Goal: Task Accomplishment & Management: Complete application form

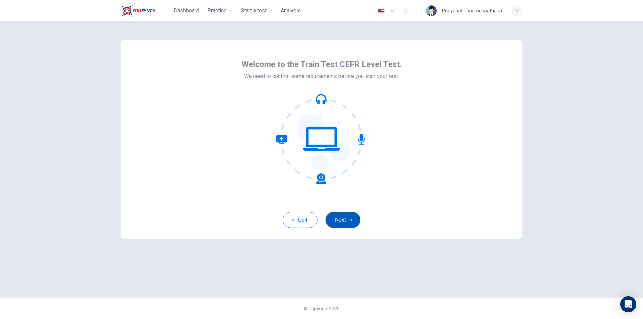
click at [340, 220] on button "Next" at bounding box center [343, 220] width 35 height 16
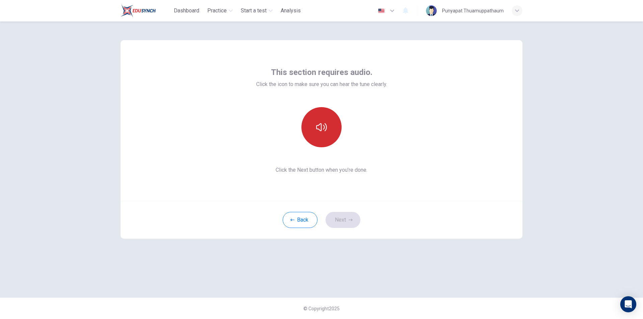
click at [335, 127] on button "button" at bounding box center [322, 127] width 40 height 40
click at [333, 127] on button "button" at bounding box center [322, 127] width 40 height 40
click at [332, 134] on button "button" at bounding box center [322, 127] width 40 height 40
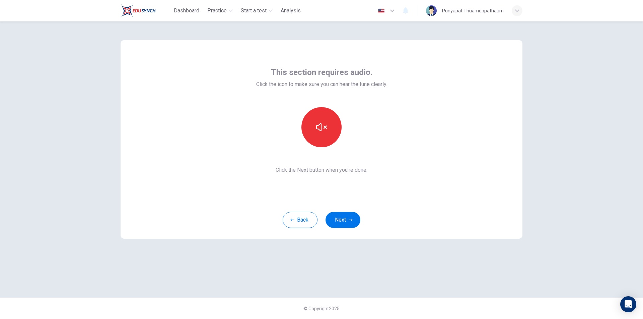
drag, startPoint x: 536, startPoint y: 235, endPoint x: 504, endPoint y: 240, distance: 31.9
click at [522, 237] on div "This section requires audio. Click the icon to make sure you can hear the tune …" at bounding box center [321, 170] width 643 height 298
click at [337, 222] on button "Next" at bounding box center [343, 220] width 35 height 16
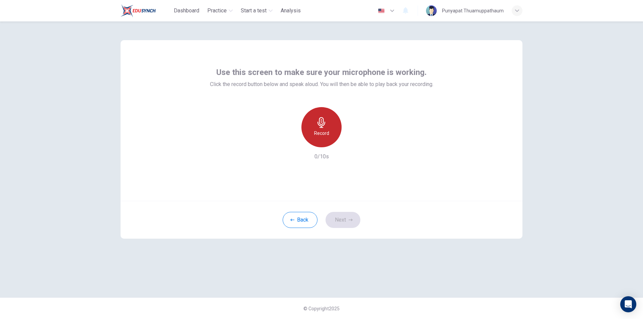
click at [323, 131] on h6 "Record" at bounding box center [321, 133] width 15 height 8
click at [337, 218] on button "Next" at bounding box center [343, 220] width 35 height 16
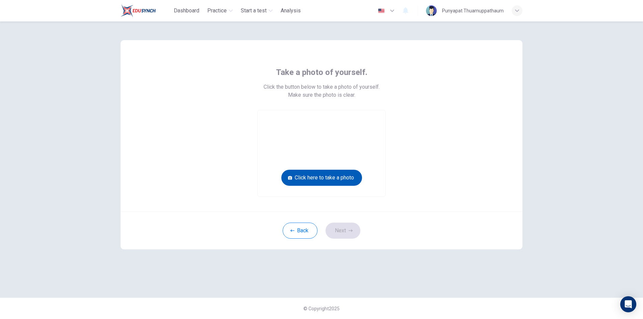
click at [348, 179] on button "Click here to take a photo" at bounding box center [321, 178] width 81 height 16
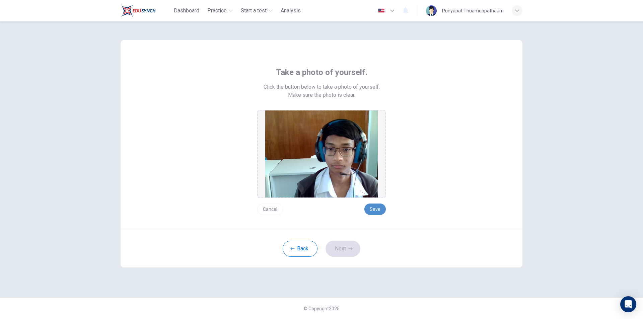
click at [383, 209] on button "Save" at bounding box center [375, 209] width 21 height 11
click at [350, 244] on button "Next" at bounding box center [343, 249] width 35 height 16
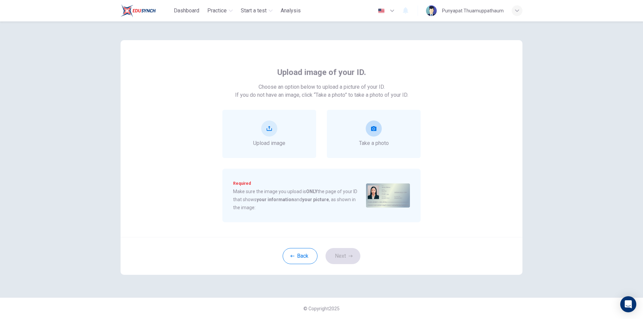
click at [381, 127] on div "Take a photo" at bounding box center [374, 134] width 30 height 27
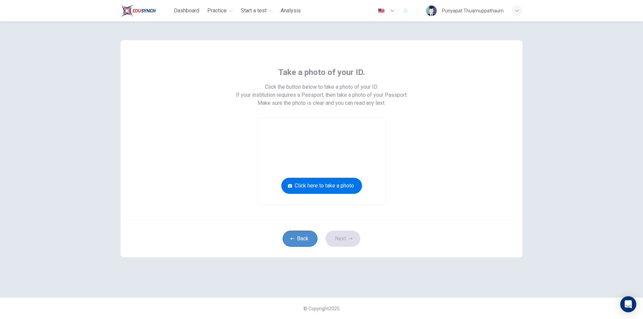
click at [300, 242] on button "Back" at bounding box center [300, 239] width 35 height 16
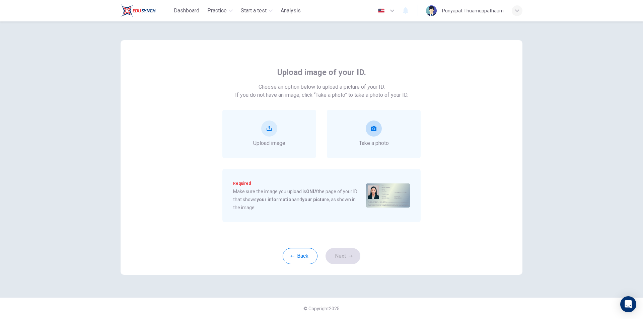
click at [374, 131] on icon "take photo" at bounding box center [373, 128] width 5 height 5
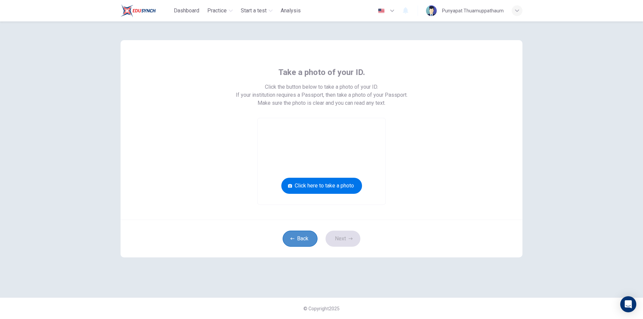
click at [299, 234] on button "Back" at bounding box center [300, 239] width 35 height 16
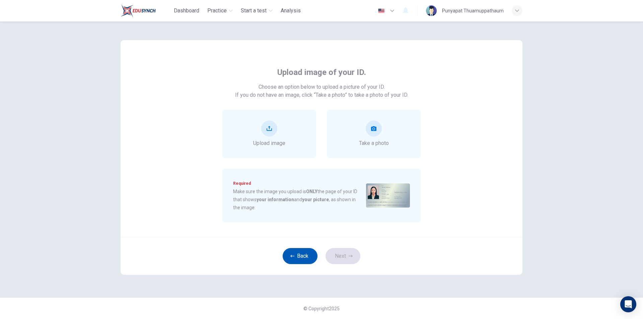
click at [302, 253] on button "Back" at bounding box center [300, 256] width 35 height 16
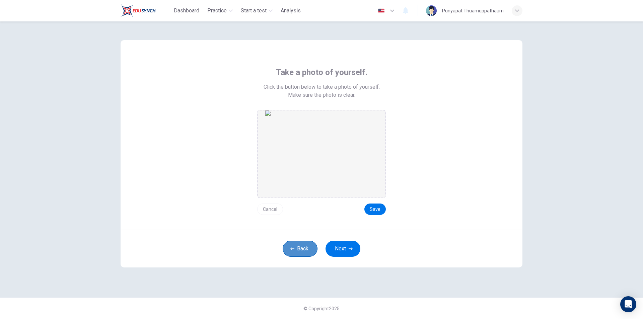
click at [302, 253] on button "Back" at bounding box center [300, 249] width 35 height 16
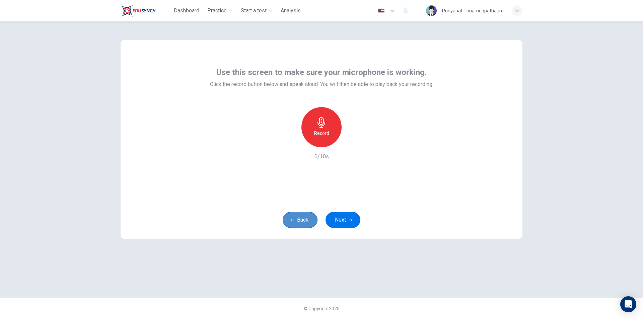
click at [308, 220] on button "Back" at bounding box center [300, 220] width 35 height 16
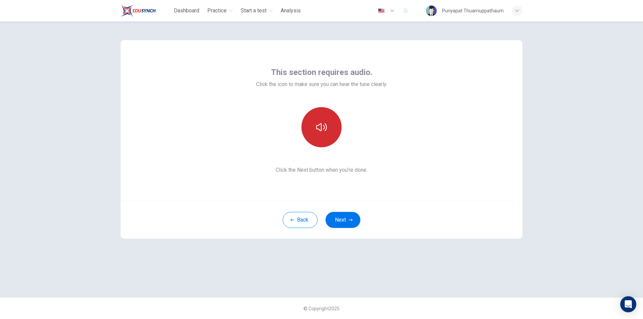
click at [320, 116] on button "button" at bounding box center [322, 127] width 40 height 40
click at [351, 223] on button "Next" at bounding box center [343, 220] width 35 height 16
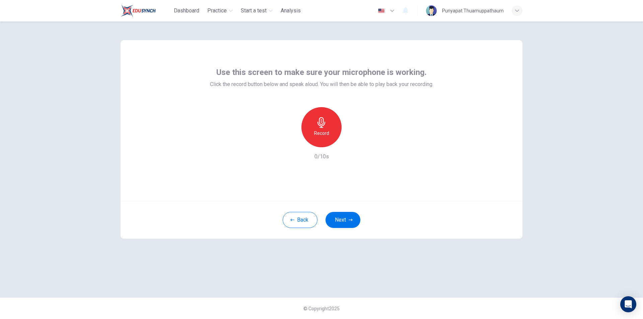
click at [323, 125] on icon "button" at bounding box center [321, 122] width 11 height 11
click at [351, 142] on icon "button" at bounding box center [352, 142] width 7 height 7
click at [341, 218] on button "Next" at bounding box center [343, 220] width 35 height 16
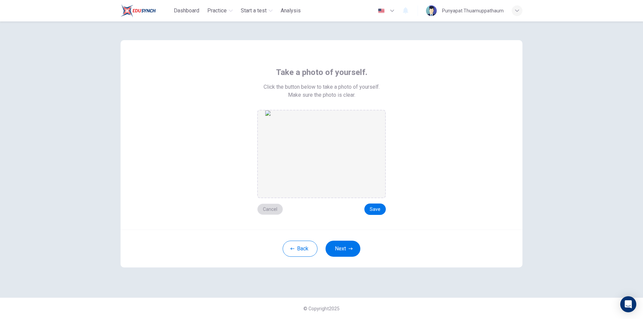
click at [268, 208] on button "Cancel" at bounding box center [270, 209] width 26 height 11
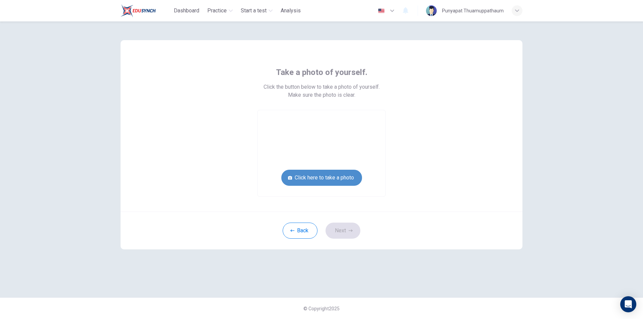
click at [330, 178] on button "Click here to take a photo" at bounding box center [321, 178] width 81 height 16
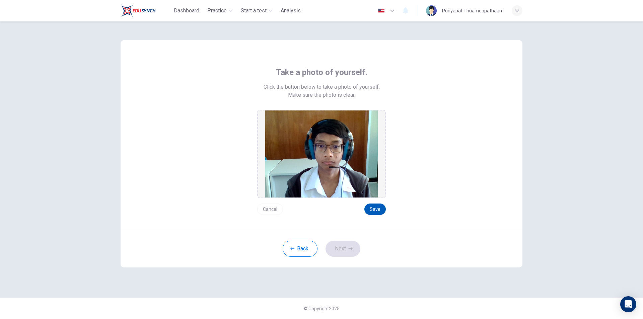
click at [372, 204] on button "Save" at bounding box center [375, 209] width 21 height 11
click at [272, 209] on button "Cancel" at bounding box center [270, 209] width 26 height 11
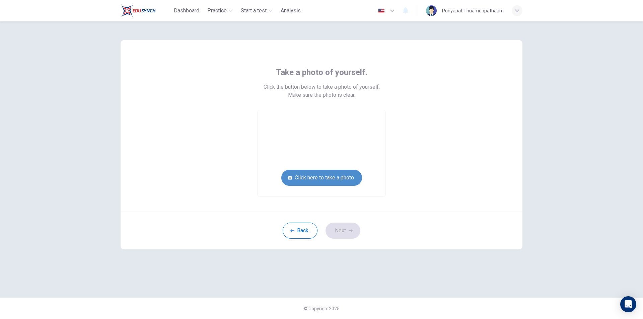
click at [319, 178] on button "Click here to take a photo" at bounding box center [321, 178] width 81 height 16
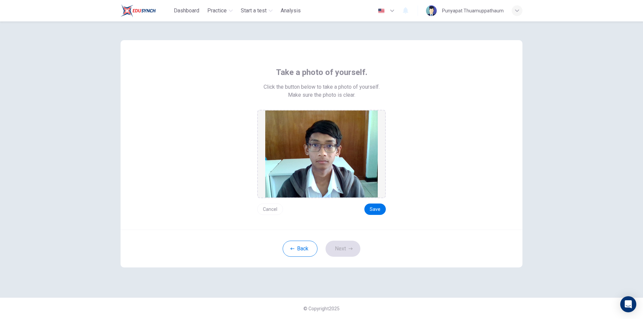
click at [279, 203] on div "Cancel Save" at bounding box center [321, 206] width 129 height 17
click at [275, 209] on button "Cancel" at bounding box center [270, 209] width 26 height 11
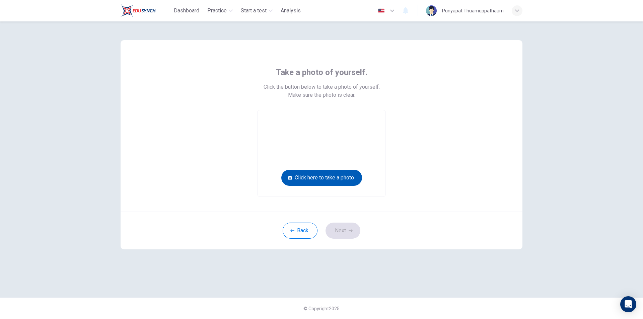
click at [331, 174] on button "Click here to take a photo" at bounding box center [321, 178] width 81 height 16
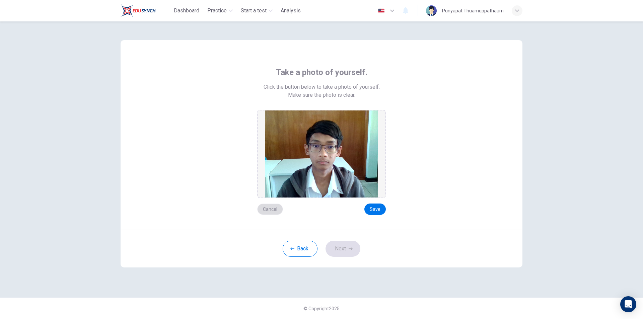
click at [270, 204] on button "Cancel" at bounding box center [270, 209] width 26 height 11
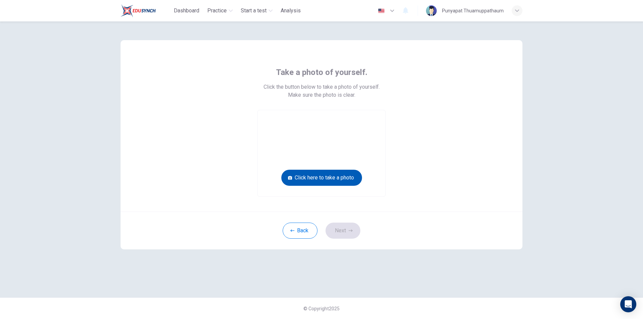
click at [323, 179] on button "Click here to take a photo" at bounding box center [321, 178] width 81 height 16
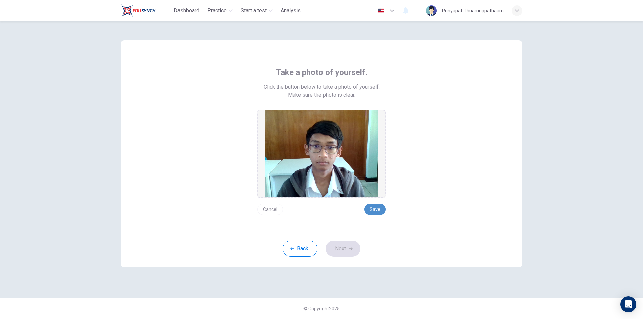
click at [373, 205] on button "Save" at bounding box center [375, 209] width 21 height 11
click at [348, 250] on button "Next" at bounding box center [343, 249] width 35 height 16
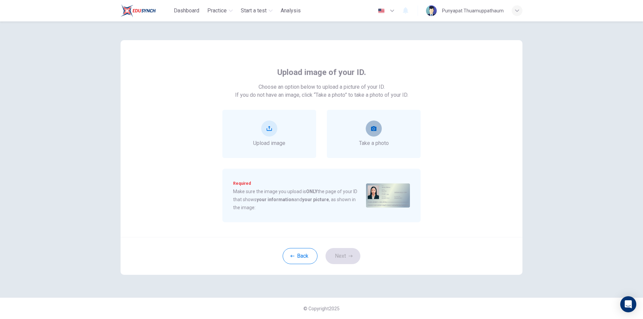
click at [376, 132] on button "take photo" at bounding box center [374, 129] width 16 height 16
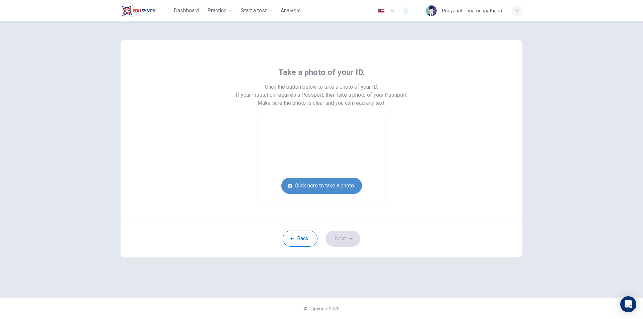
click at [335, 187] on button "Click here to take a photo" at bounding box center [321, 186] width 81 height 16
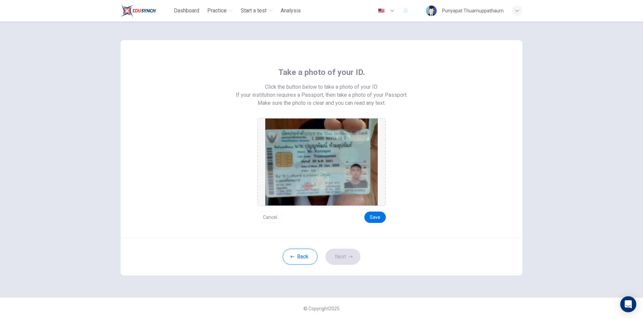
click at [274, 218] on button "Cancel" at bounding box center [270, 217] width 26 height 11
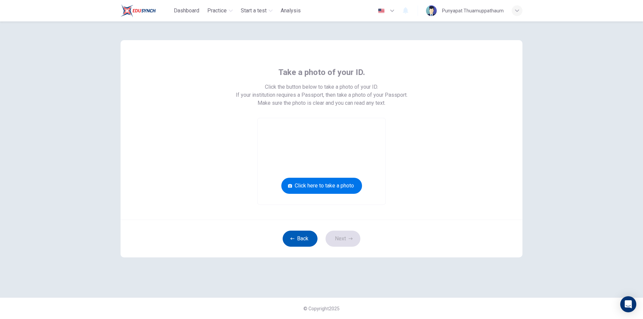
click at [307, 240] on button "Back" at bounding box center [300, 239] width 35 height 16
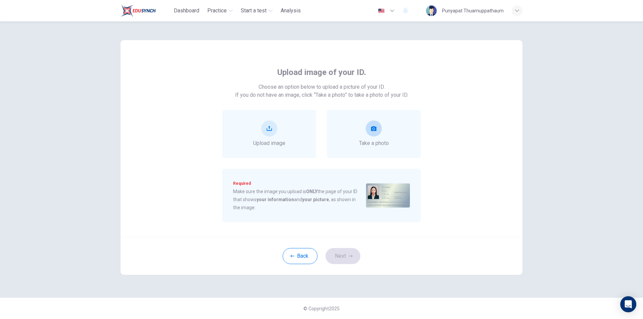
click at [377, 127] on button "take photo" at bounding box center [374, 129] width 16 height 16
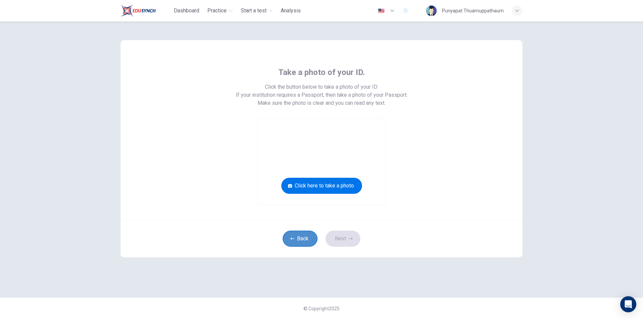
click at [297, 238] on button "Back" at bounding box center [300, 239] width 35 height 16
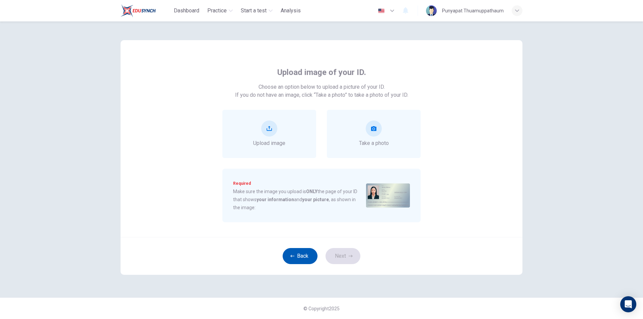
click at [304, 255] on button "Back" at bounding box center [300, 256] width 35 height 16
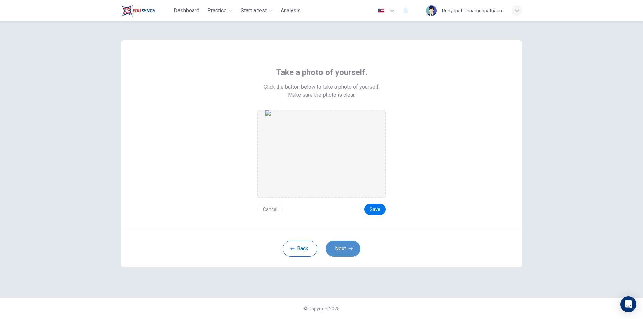
click at [336, 248] on button "Next" at bounding box center [343, 249] width 35 height 16
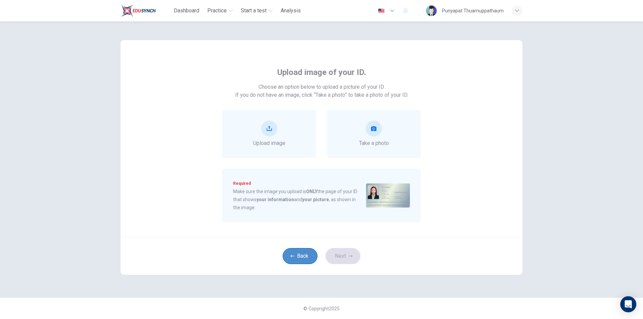
click at [295, 253] on button "Back" at bounding box center [300, 256] width 35 height 16
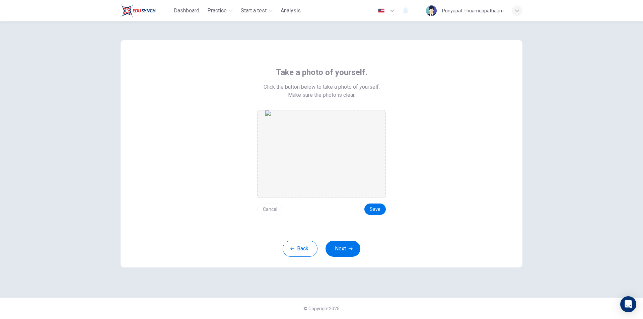
click at [273, 208] on button "Cancel" at bounding box center [270, 209] width 26 height 11
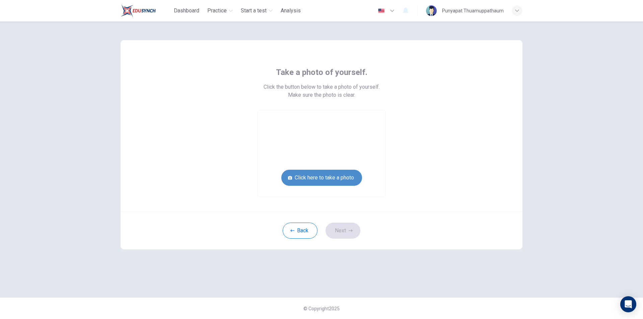
click at [333, 183] on button "Click here to take a photo" at bounding box center [321, 178] width 81 height 16
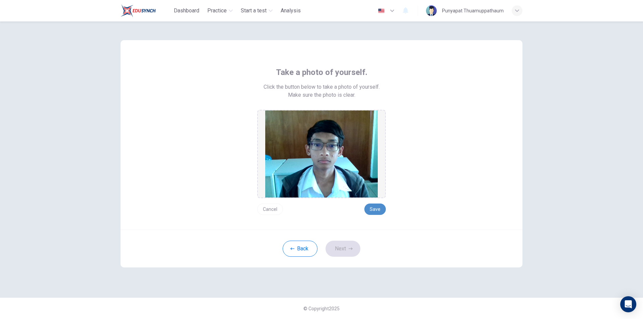
click at [378, 211] on button "Save" at bounding box center [375, 209] width 21 height 11
click at [301, 247] on button "Back" at bounding box center [300, 249] width 35 height 16
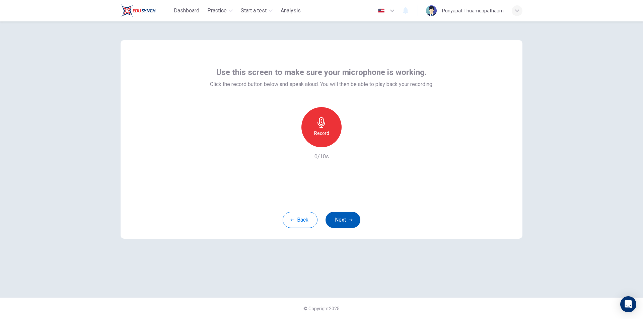
click at [340, 218] on button "Next" at bounding box center [343, 220] width 35 height 16
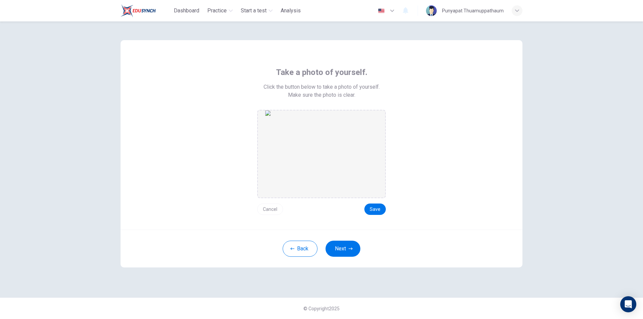
click at [272, 213] on button "Cancel" at bounding box center [270, 209] width 26 height 11
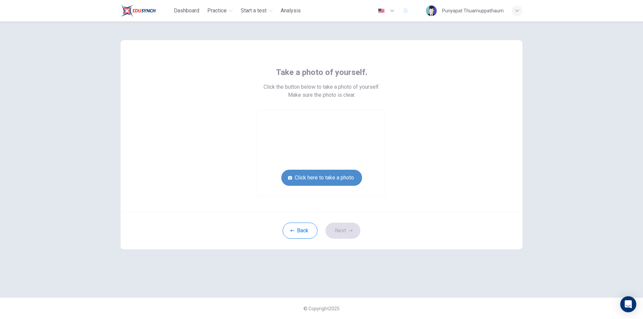
click at [332, 172] on button "Click here to take a photo" at bounding box center [321, 178] width 81 height 16
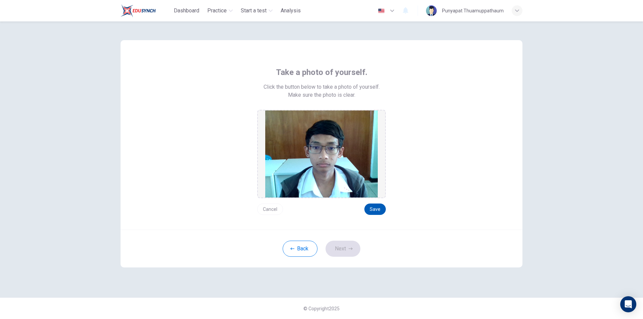
click at [371, 211] on button "Save" at bounding box center [375, 209] width 21 height 11
click at [348, 247] on button "Next" at bounding box center [343, 249] width 35 height 16
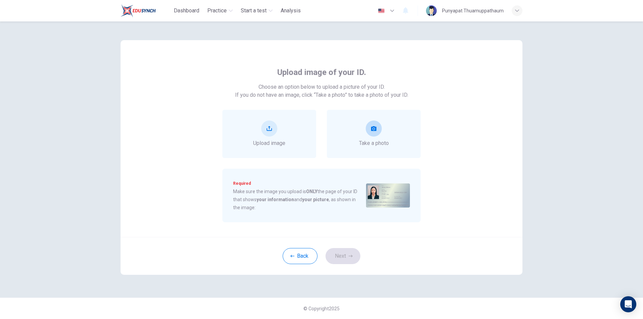
click at [370, 139] on div "Take a photo" at bounding box center [374, 134] width 30 height 27
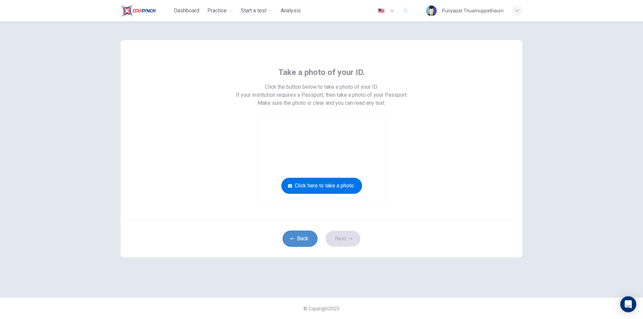
click at [300, 242] on button "Back" at bounding box center [300, 239] width 35 height 16
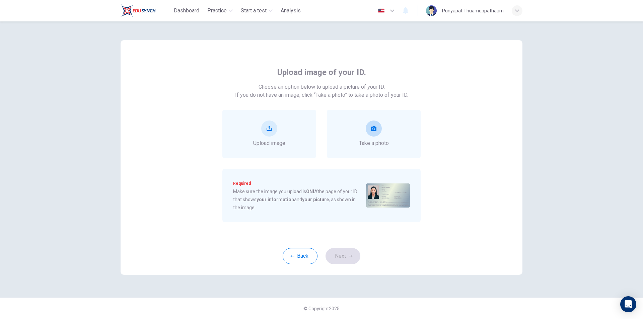
click at [381, 138] on div "Take a photo" at bounding box center [374, 134] width 30 height 27
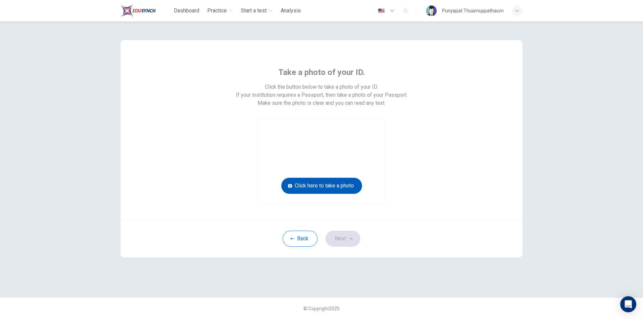
click at [349, 189] on button "Click here to take a photo" at bounding box center [321, 186] width 81 height 16
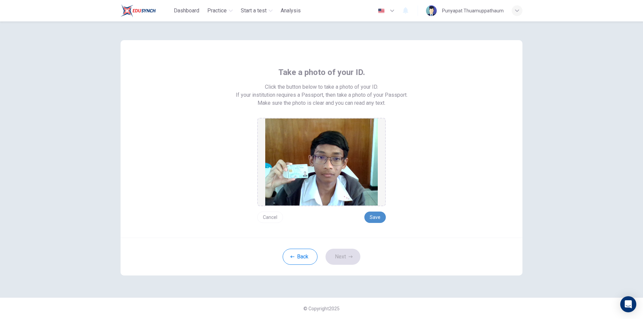
click at [378, 220] on button "Save" at bounding box center [375, 217] width 21 height 11
click at [348, 262] on button "Next" at bounding box center [343, 257] width 35 height 16
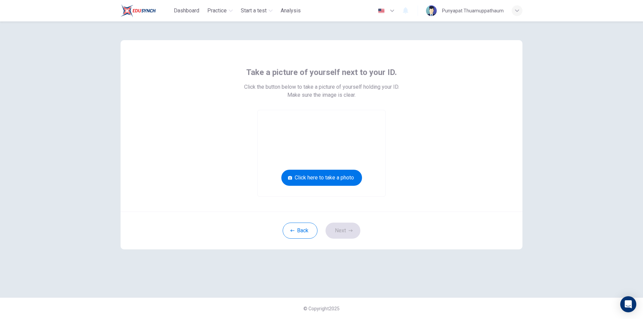
drag, startPoint x: 301, startPoint y: 231, endPoint x: 436, endPoint y: 168, distance: 148.9
click at [435, 168] on div "Take a picture of yourself next to your ID. Click the button below to take a pi…" at bounding box center [322, 144] width 402 height 209
click at [313, 177] on button "Click here to take a photo" at bounding box center [321, 178] width 81 height 16
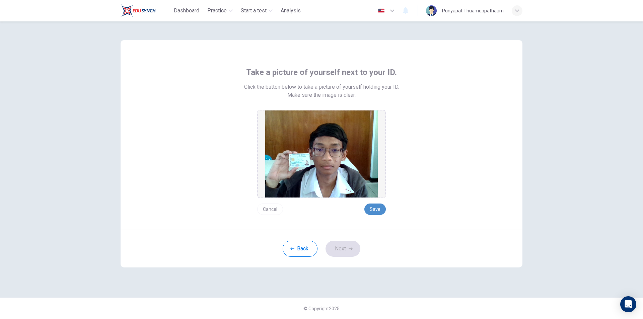
click at [383, 210] on button "Save" at bounding box center [375, 209] width 21 height 11
click at [344, 249] on button "Next" at bounding box center [343, 249] width 35 height 16
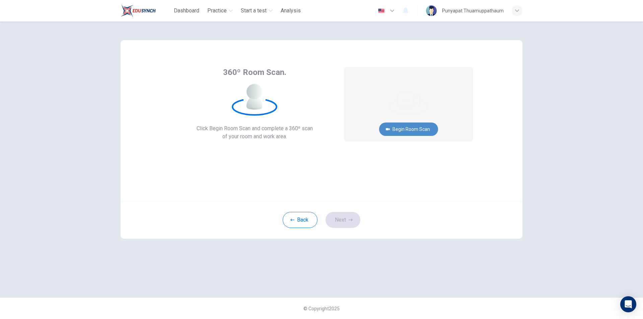
click at [423, 126] on button "Begin Room Scan" at bounding box center [408, 129] width 59 height 13
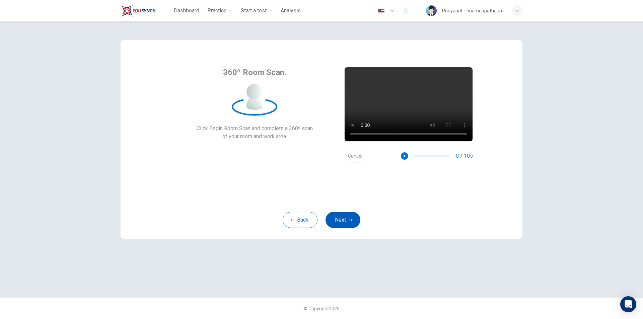
click at [341, 217] on button "Next" at bounding box center [343, 220] width 35 height 16
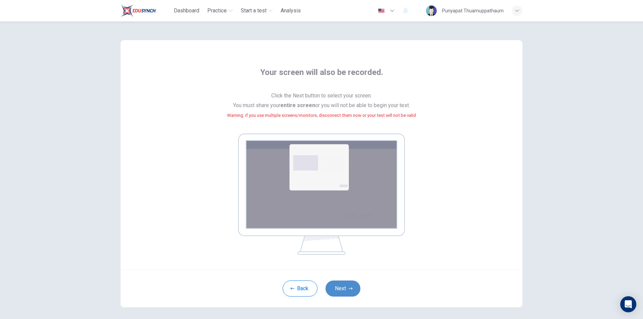
click at [345, 293] on button "Next" at bounding box center [343, 289] width 35 height 16
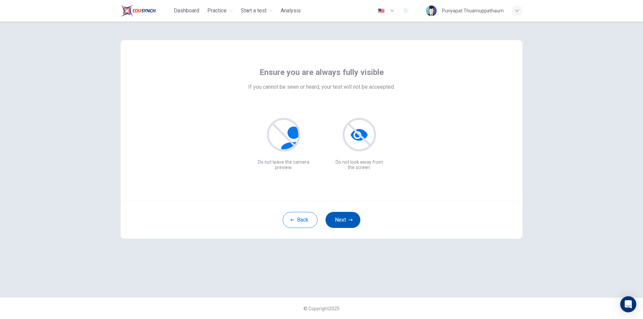
click at [340, 224] on button "Next" at bounding box center [343, 220] width 35 height 16
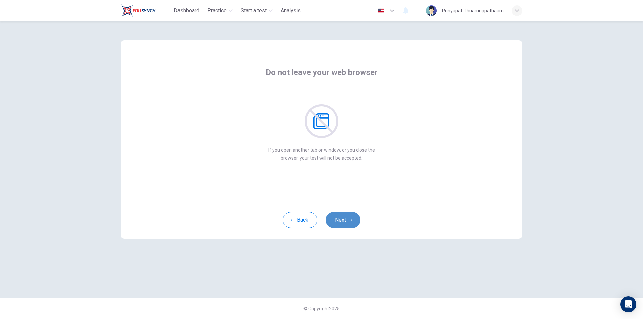
click at [340, 224] on button "Next" at bounding box center [343, 220] width 35 height 16
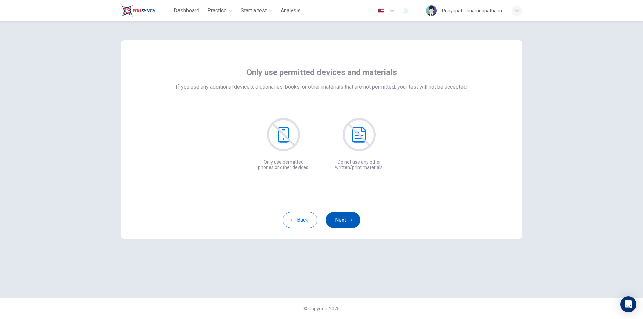
click at [348, 217] on button "Next" at bounding box center [343, 220] width 35 height 16
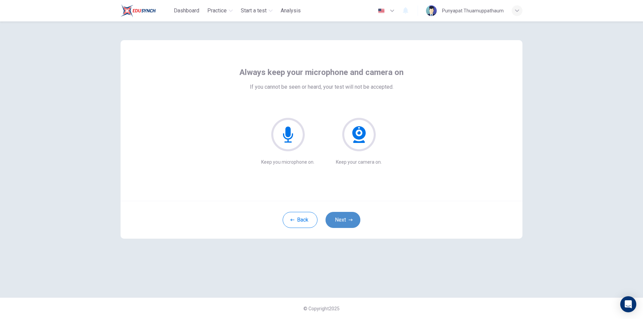
click at [338, 218] on button "Next" at bounding box center [343, 220] width 35 height 16
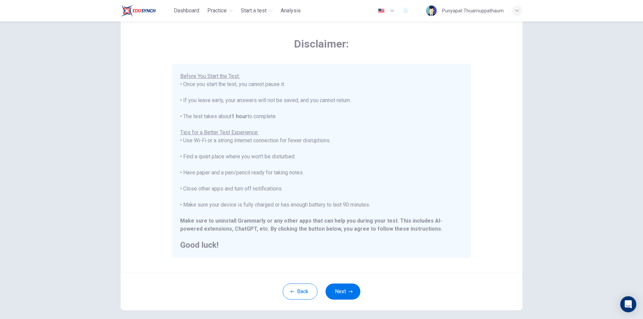
scroll to position [53, 0]
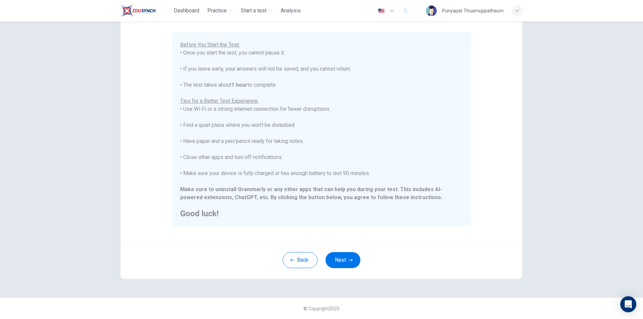
click at [344, 261] on button "Next" at bounding box center [343, 260] width 35 height 16
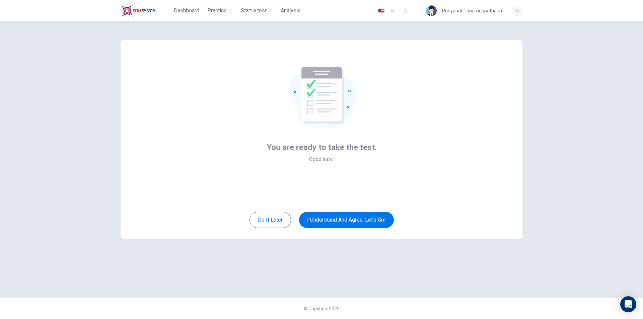
scroll to position [0, 0]
click at [321, 217] on button "I understand and agree. Let’s go!" at bounding box center [346, 220] width 95 height 16
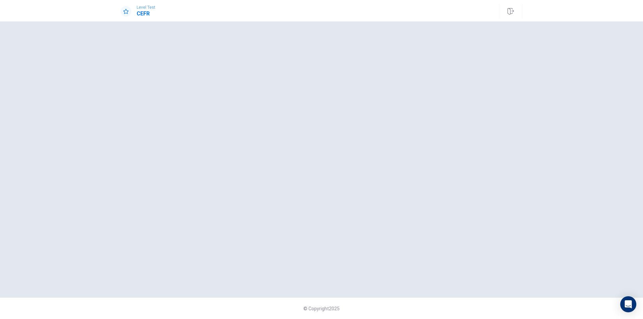
click at [335, 219] on div at bounding box center [322, 160] width 402 height 250
click at [142, 15] on h1 "CEFR" at bounding box center [146, 14] width 19 height 8
click at [142, 7] on span "Level Test" at bounding box center [146, 7] width 19 height 5
click at [630, 298] on div "Open Intercom Messenger" at bounding box center [629, 305] width 18 height 18
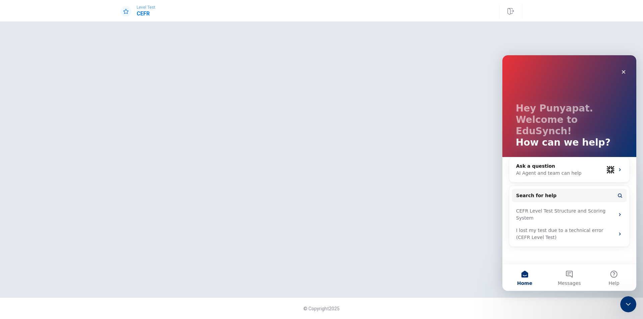
click at [628, 299] on div "Close Intercom Messenger" at bounding box center [629, 305] width 16 height 16
